Goal: Information Seeking & Learning: Learn about a topic

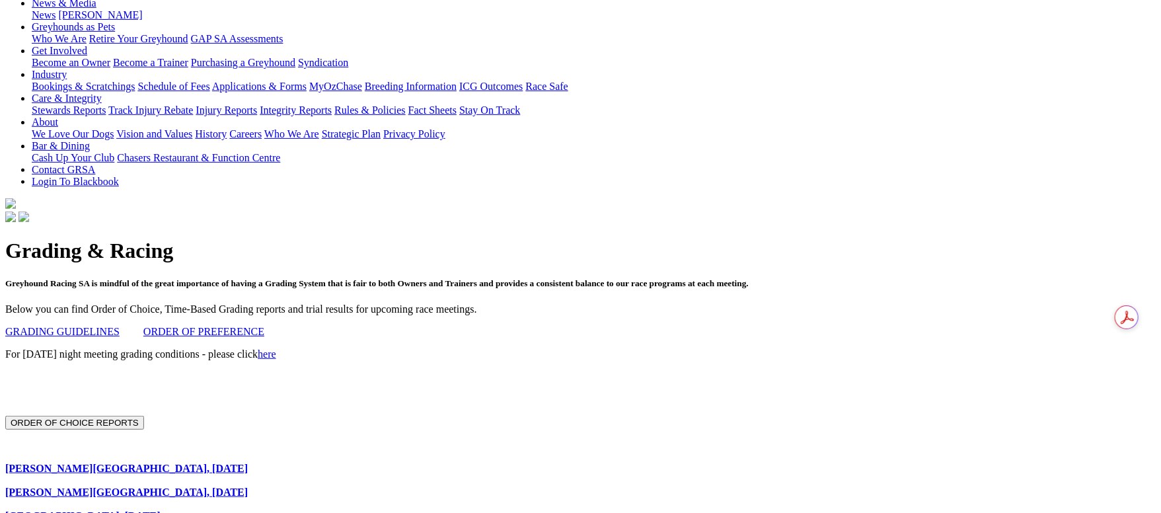
scroll to position [198, 0]
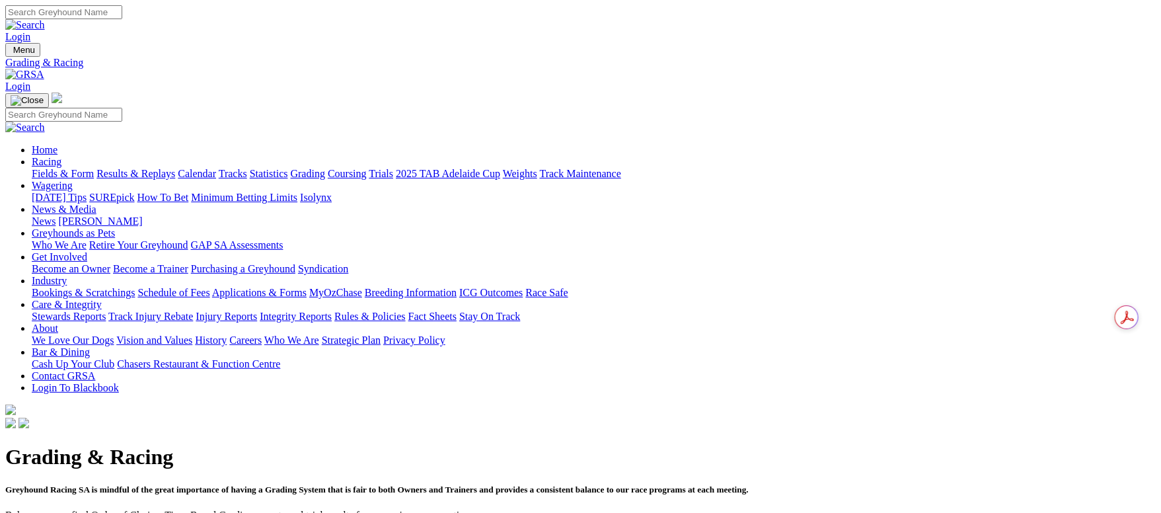
click at [94, 168] on link "Fields & Form" at bounding box center [63, 173] width 62 height 11
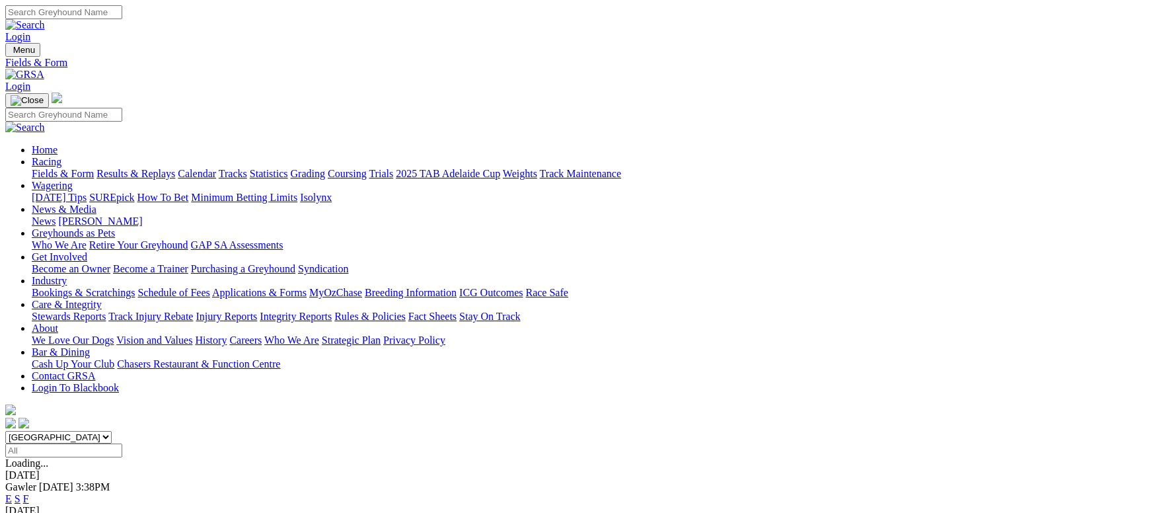
scroll to position [297, 0]
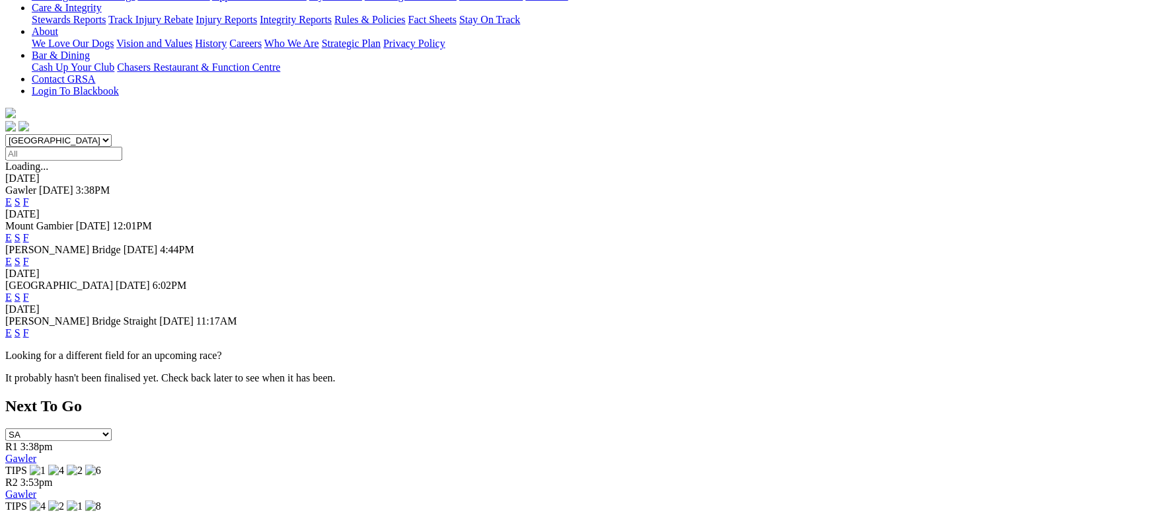
click at [29, 327] on link "F" at bounding box center [26, 332] width 6 height 11
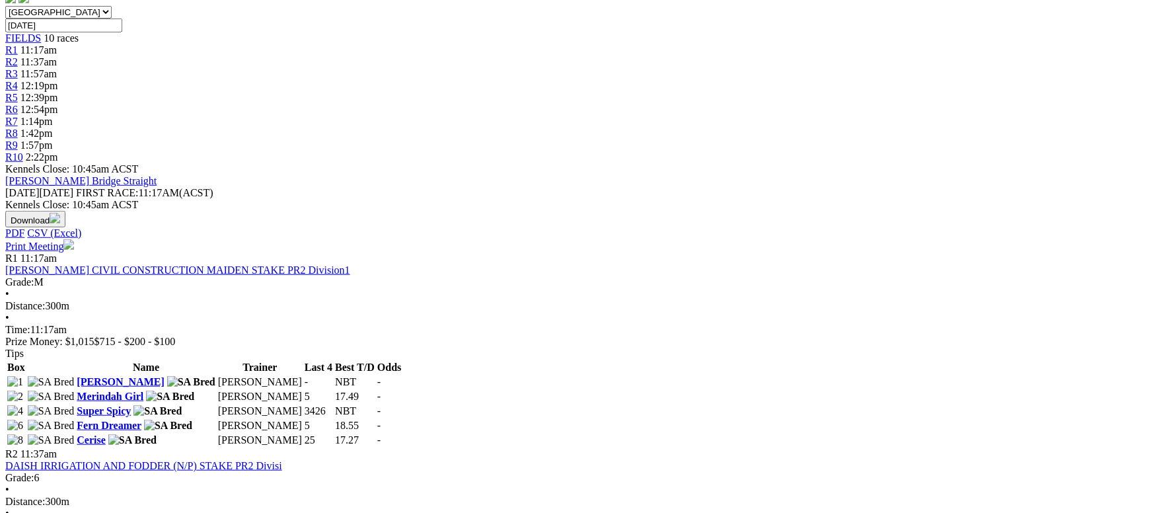
scroll to position [396, 0]
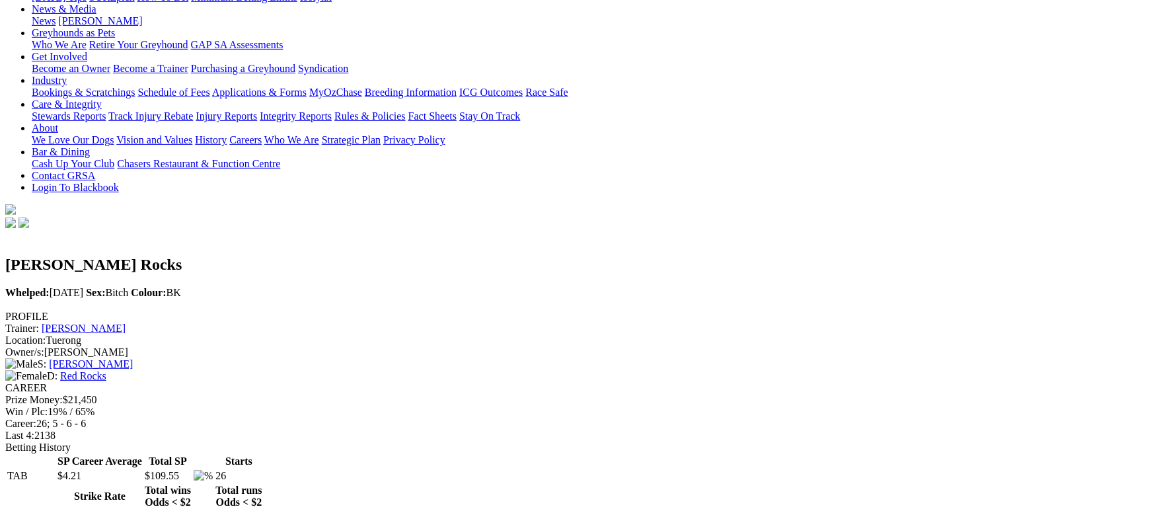
scroll to position [198, 0]
click at [106, 372] on link "Red Rocks" at bounding box center [83, 377] width 46 height 11
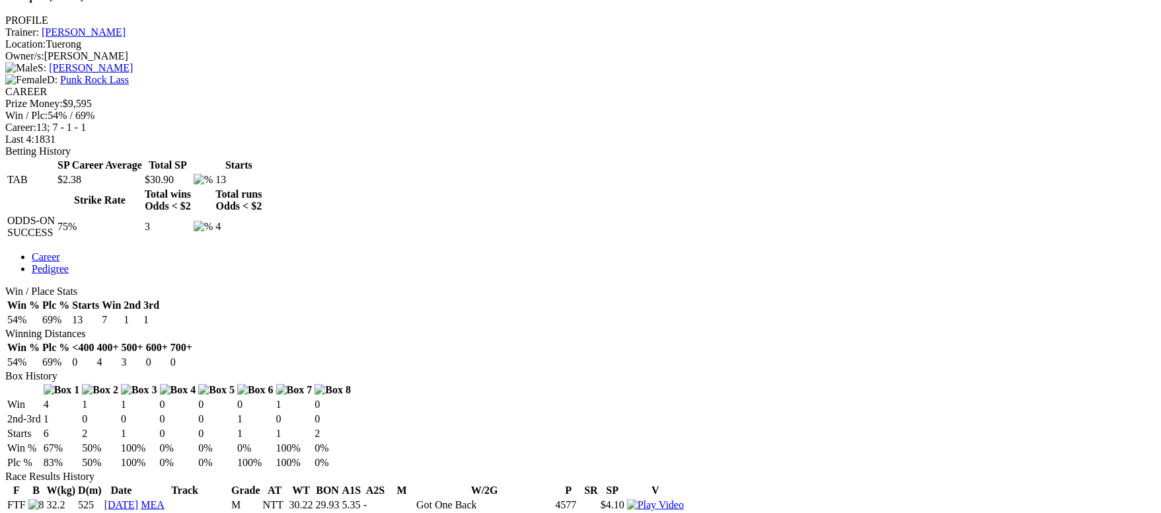
scroll to position [396, 0]
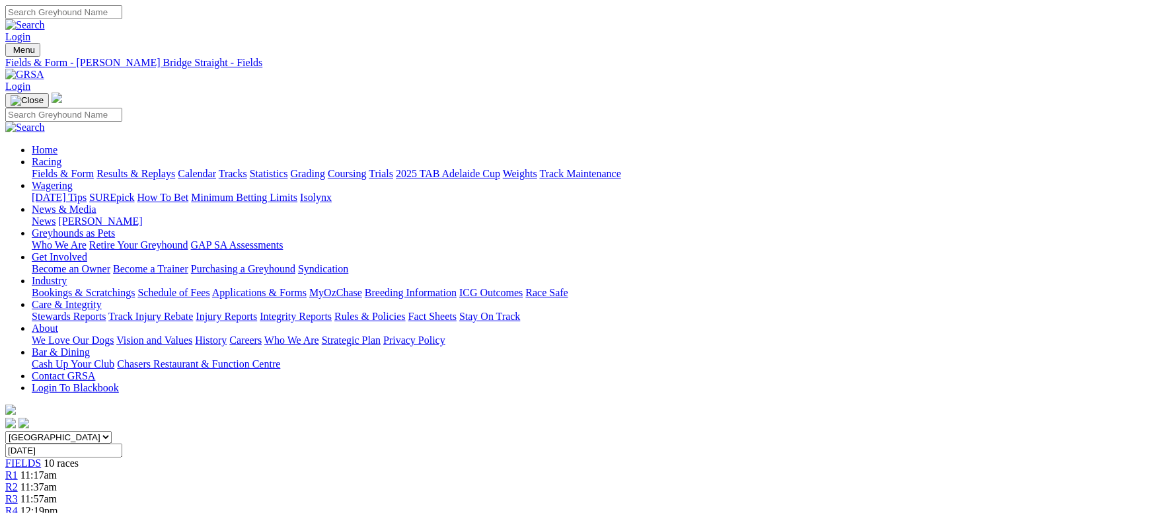
click at [175, 168] on link "Results & Replays" at bounding box center [135, 173] width 79 height 11
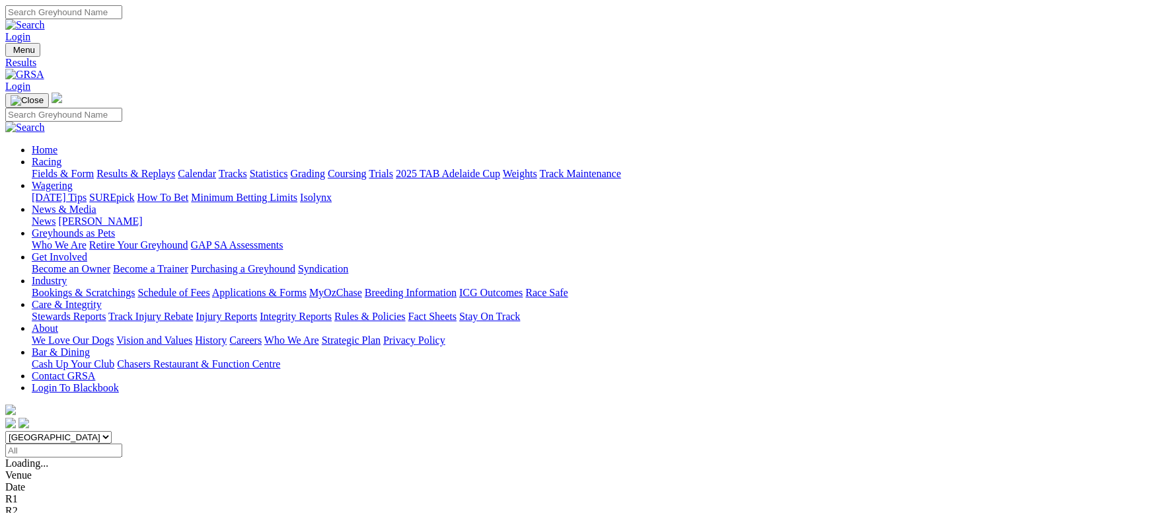
click at [175, 168] on link "Results & Replays" at bounding box center [135, 173] width 79 height 11
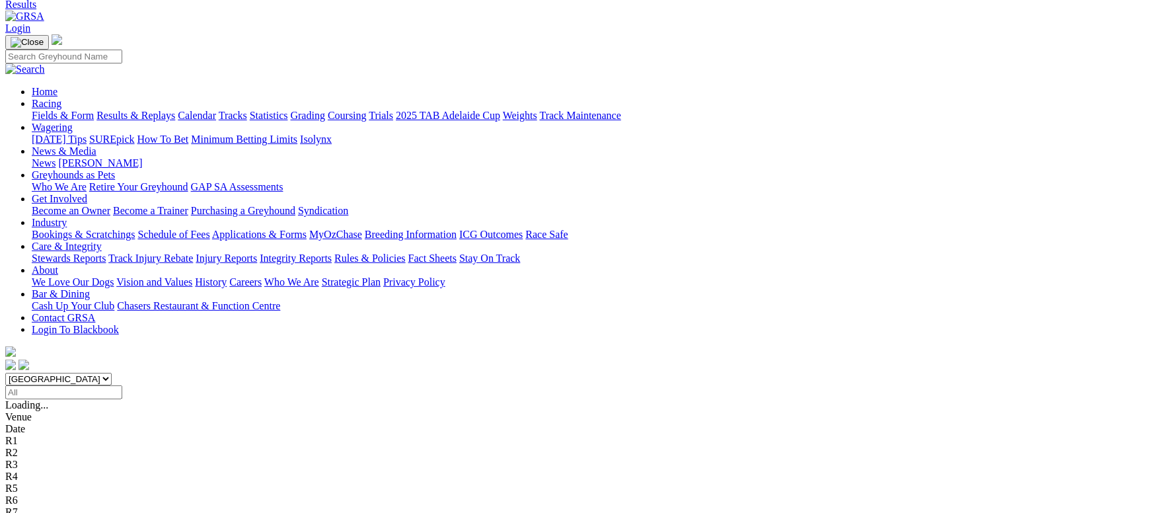
scroll to position [99, 0]
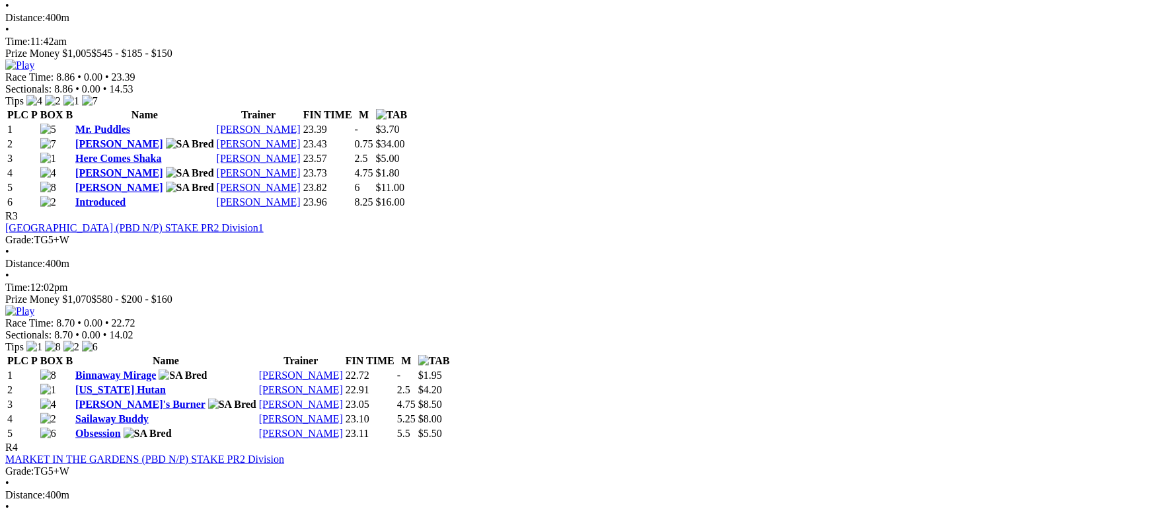
scroll to position [991, 0]
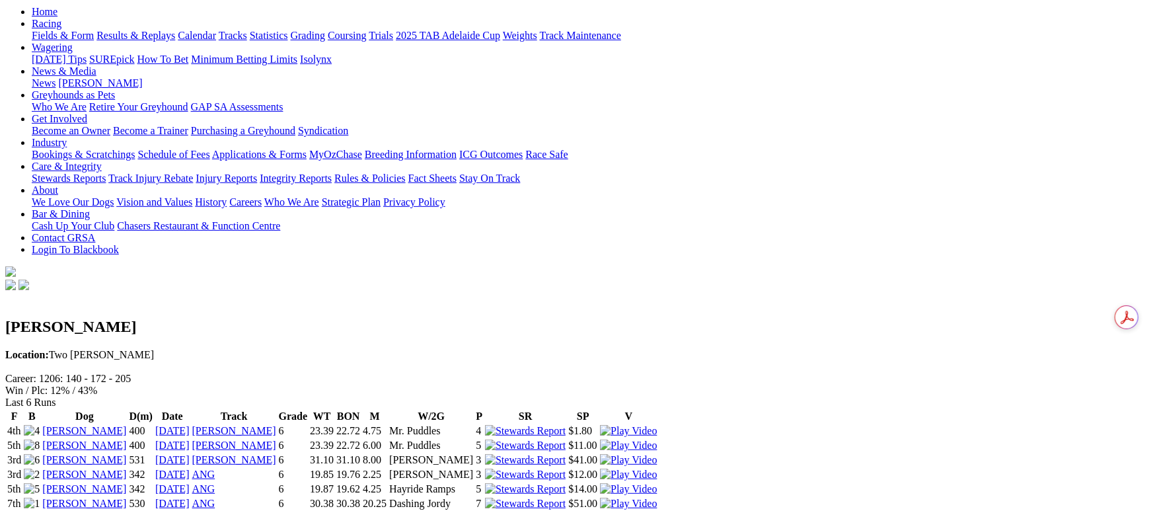
scroll to position [99, 0]
